Goal: Navigation & Orientation: Understand site structure

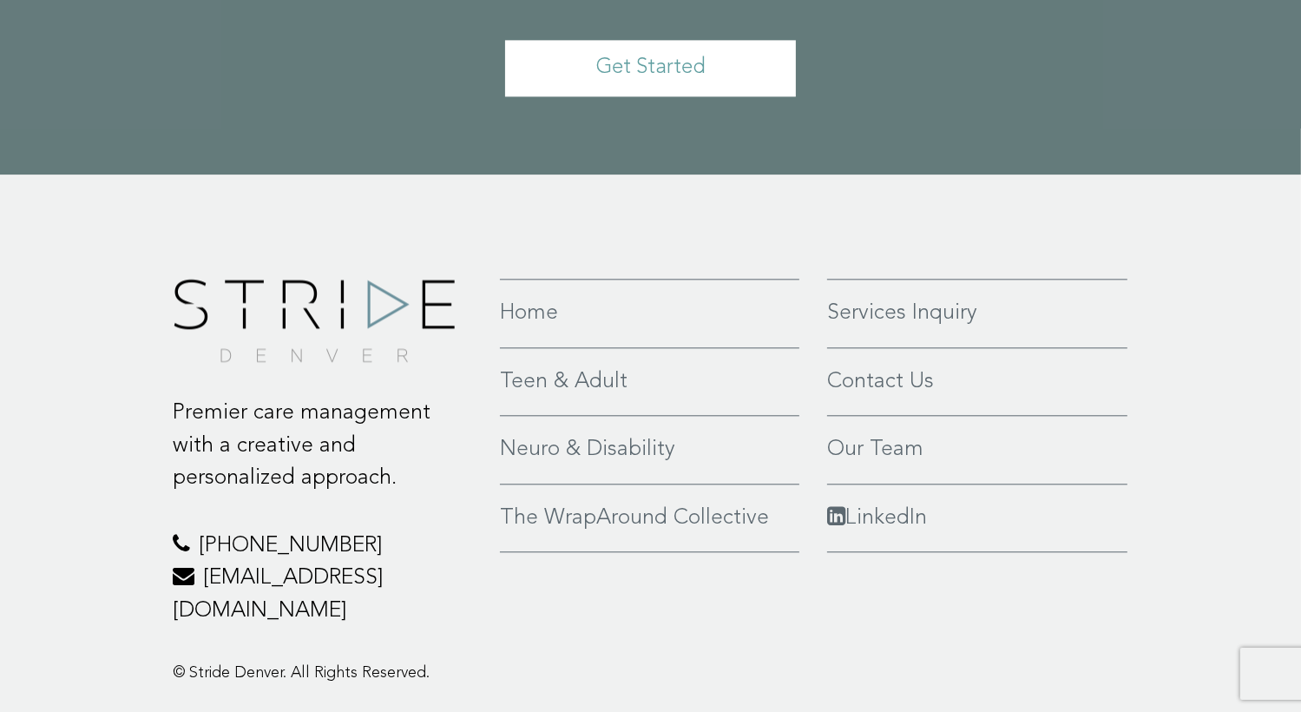
scroll to position [4101, 0]
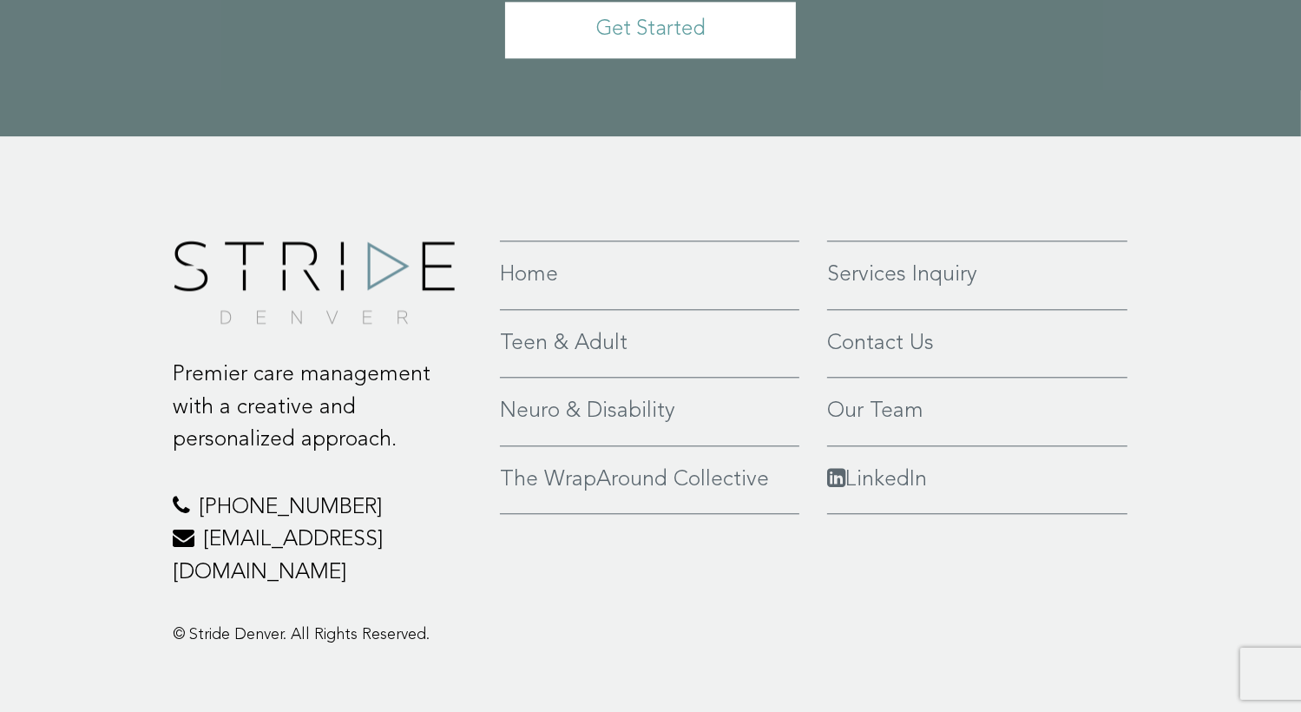
click at [590, 327] on link "Teen & Adult" at bounding box center [650, 343] width 300 height 33
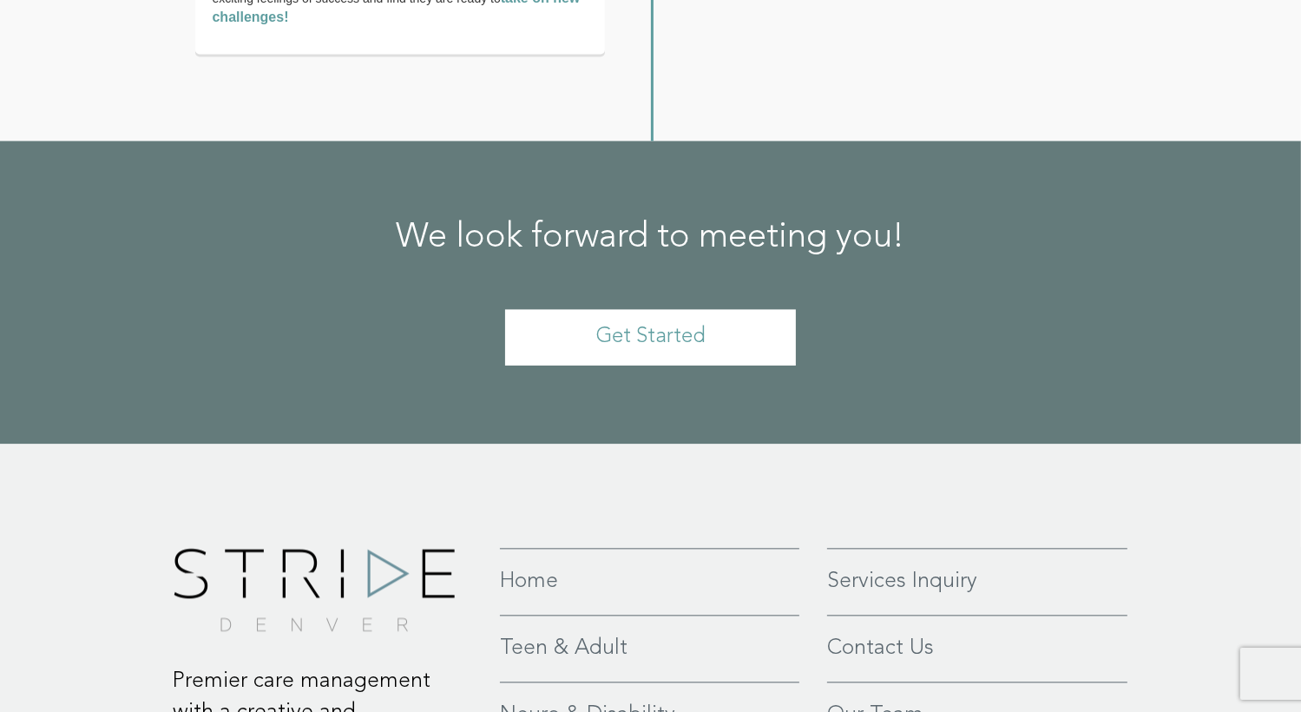
scroll to position [3958, 0]
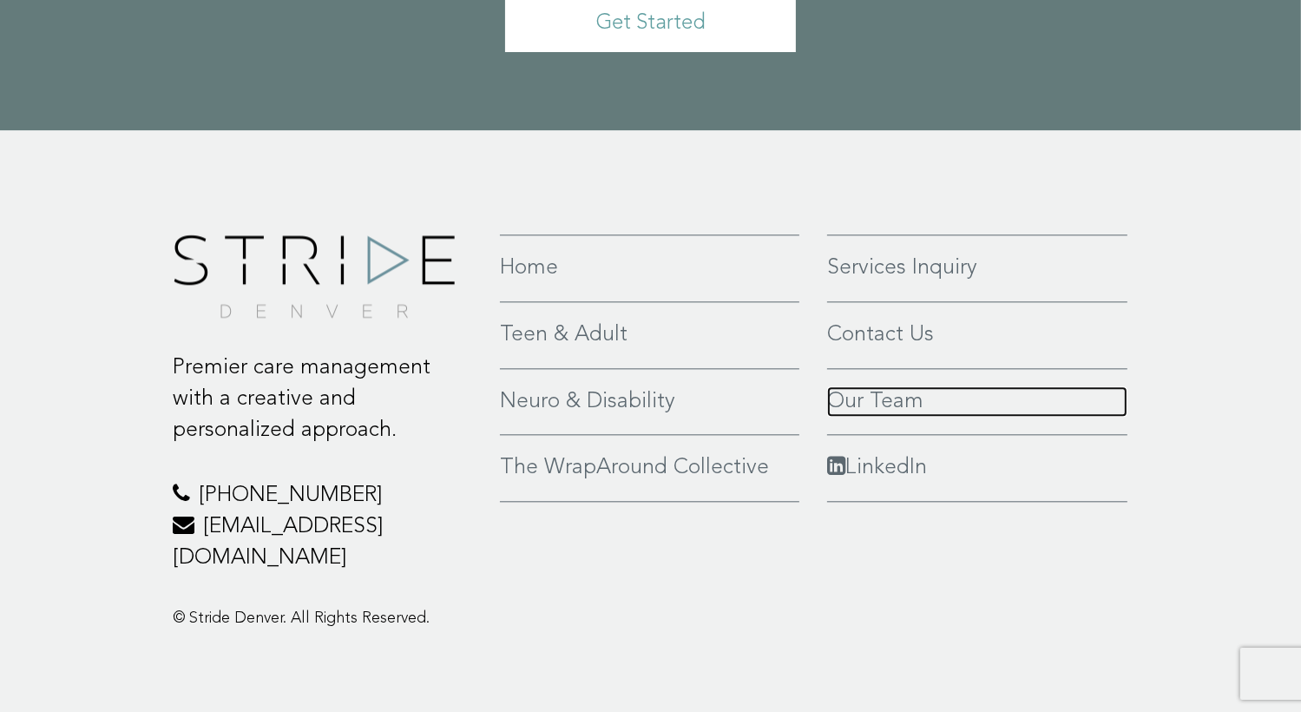
click at [881, 397] on link "Our Team" at bounding box center [977, 401] width 301 height 31
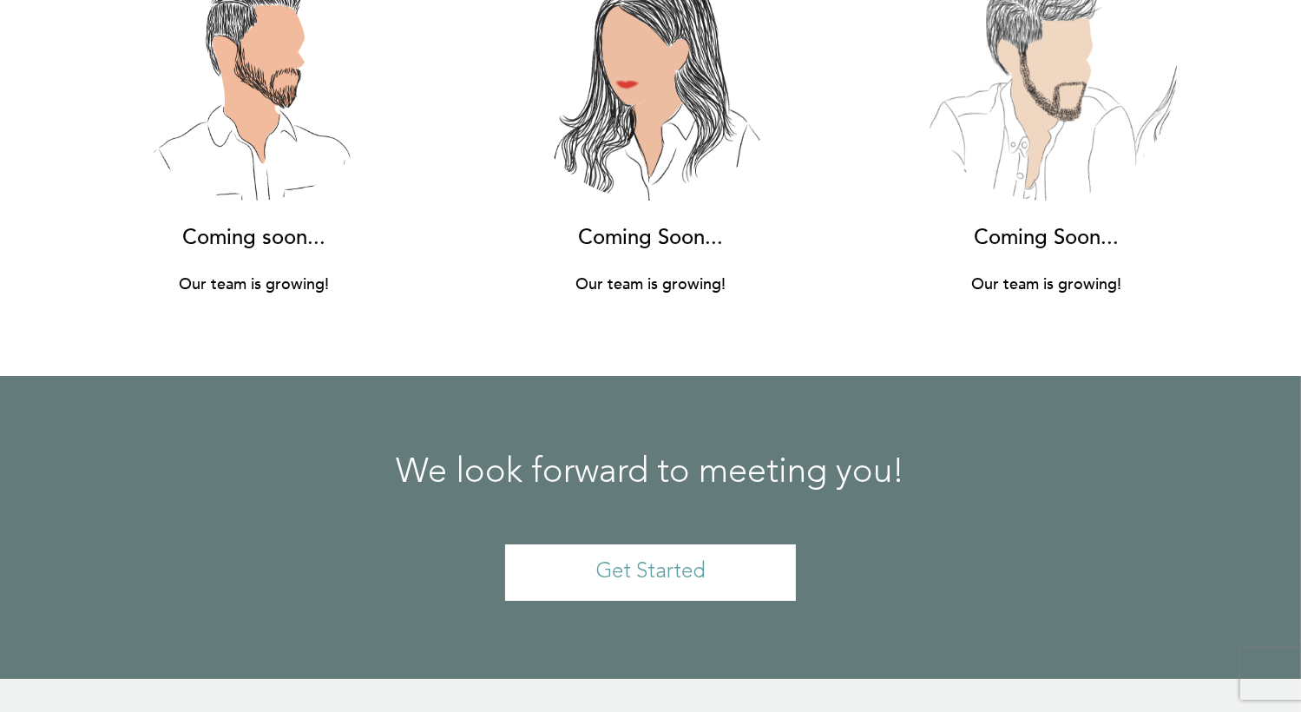
scroll to position [12794, 0]
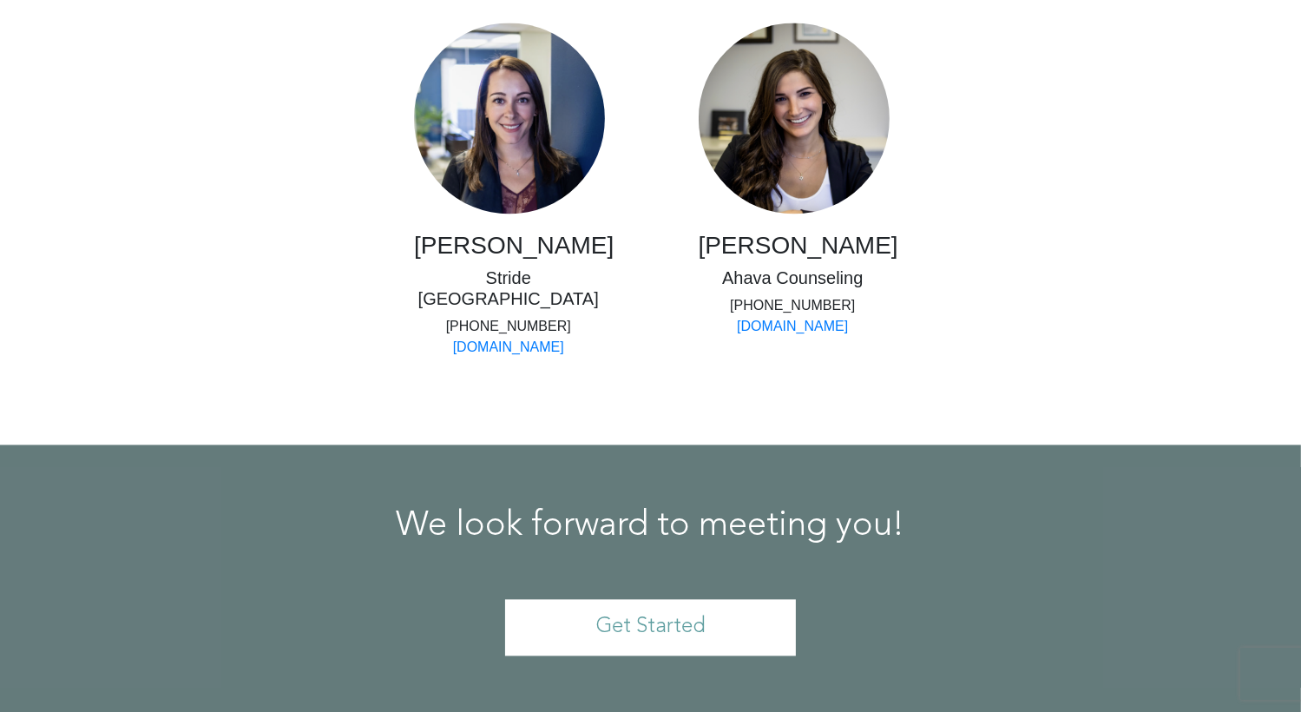
scroll to position [3518, 0]
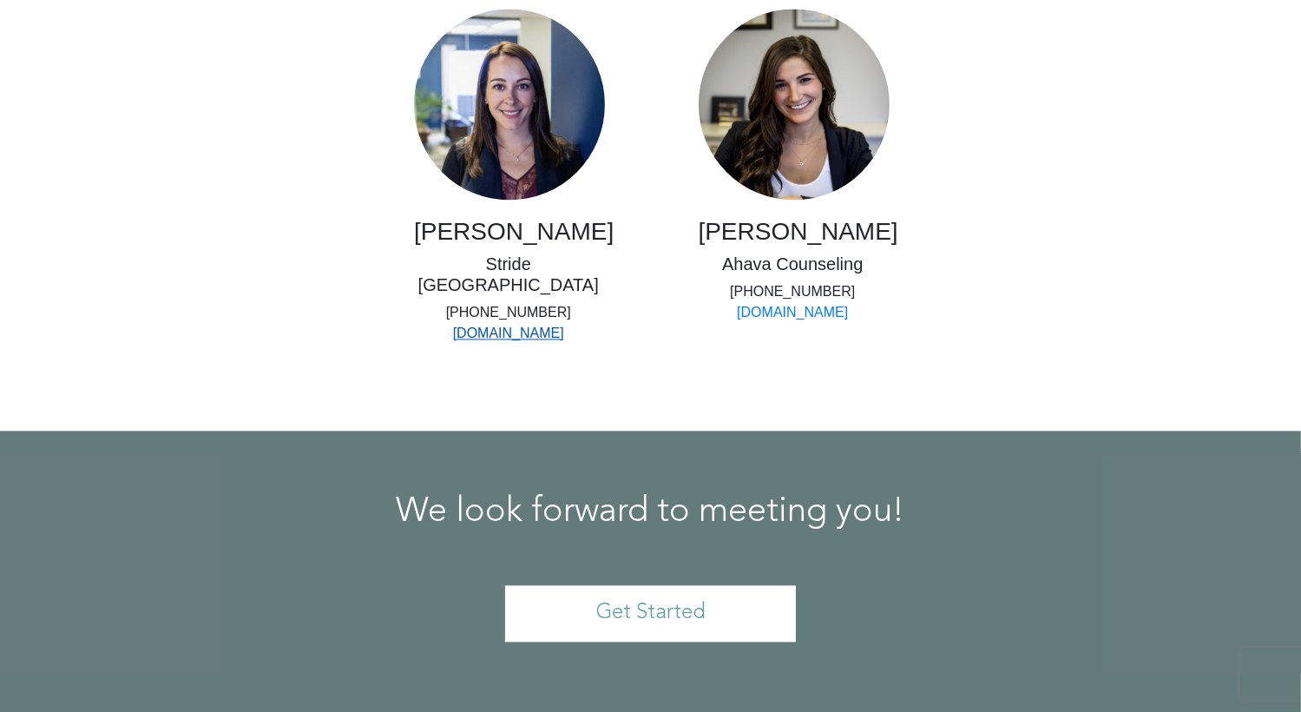
click at [530, 326] on link "[DOMAIN_NAME]" at bounding box center [508, 333] width 111 height 15
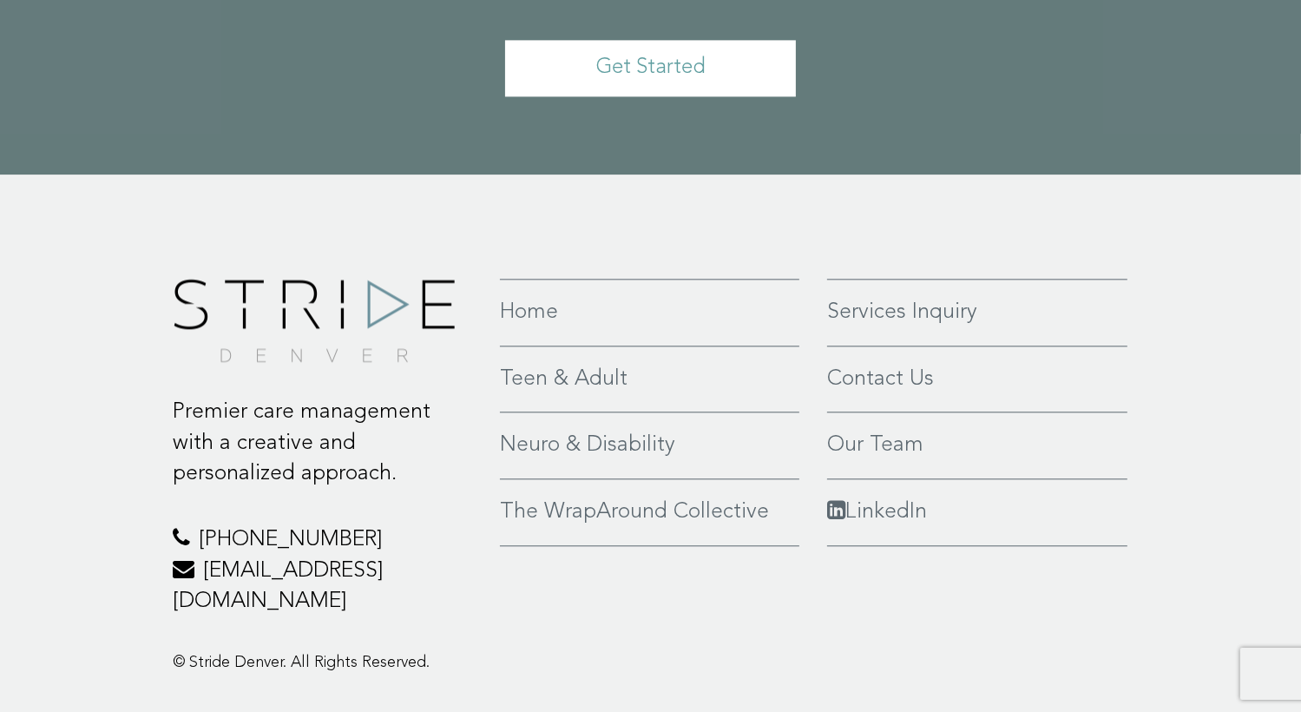
scroll to position [4078, 0]
